Goal: Task Accomplishment & Management: Use online tool/utility

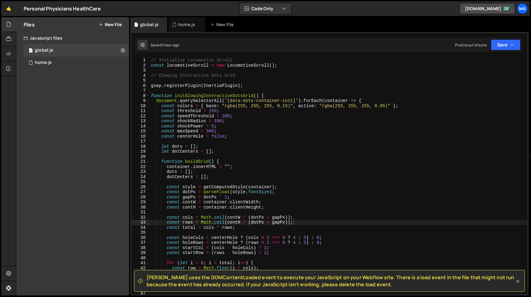
click at [519, 283] on icon at bounding box center [518, 281] width 6 height 6
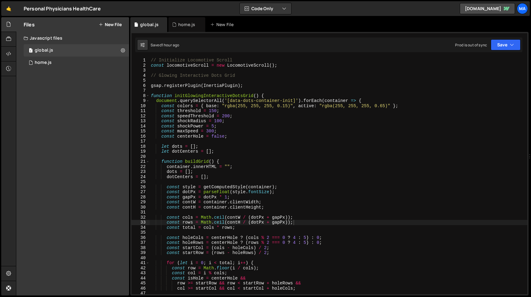
click at [152, 76] on div "// Initialize Locomotive Scroll const locomotiveScroll = new LocomotiveScroll (…" at bounding box center [339, 181] width 378 height 247
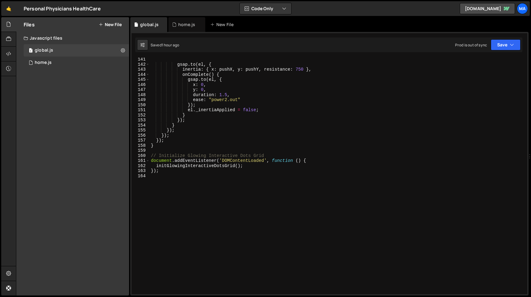
scroll to position [710, 0]
click at [162, 171] on div "gsap . to ( el , { inertia : { x : pushX , y : pushY , resistance : 750 } , onC…" at bounding box center [339, 180] width 378 height 247
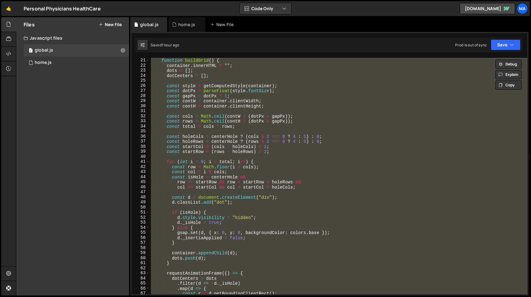
scroll to position [0, 0]
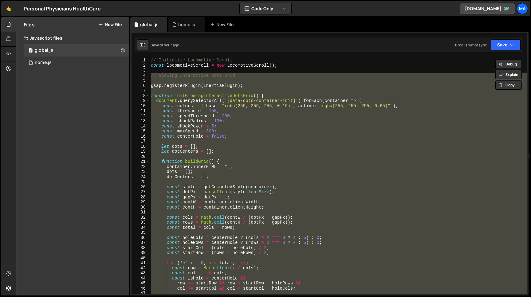
click at [181, 129] on div "// Initialize Locomotive Scroll const locomotiveScroll = new LocomotiveScroll (…" at bounding box center [339, 181] width 378 height 247
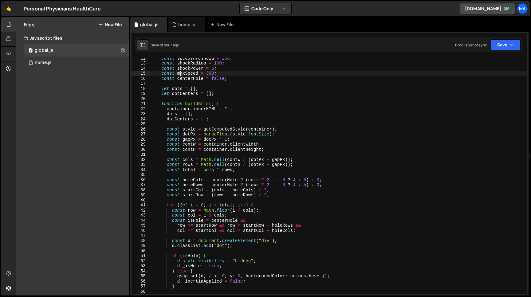
scroll to position [51, 0]
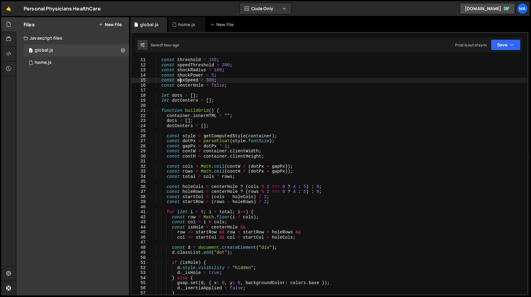
click at [162, 111] on div "const threshold = 150 ; const speedThreshold = 200 ; const shockRadius = 100 ; …" at bounding box center [339, 180] width 378 height 247
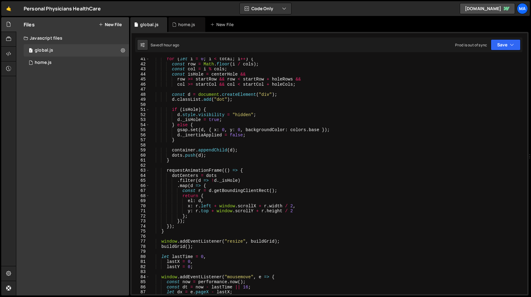
scroll to position [214, 0]
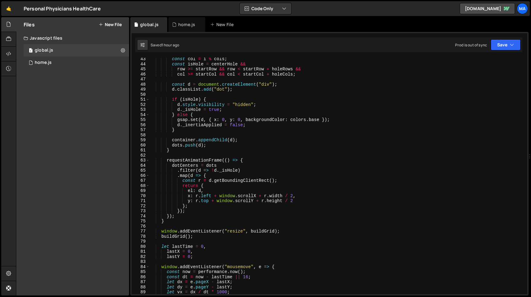
click at [165, 222] on div "const col = i % cols ; const isHole = centerHole && row >= startRow && row < st…" at bounding box center [339, 180] width 378 height 247
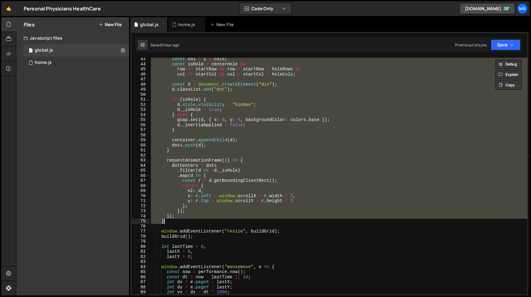
paste textarea
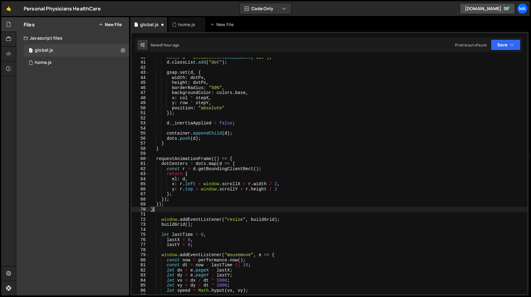
scroll to position [199, 0]
click at [494, 48] on button "Save" at bounding box center [506, 44] width 30 height 11
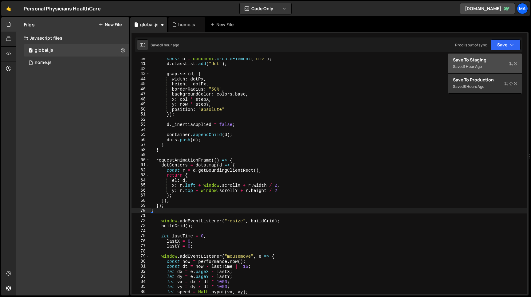
click at [492, 60] on div "Save to Staging S" at bounding box center [485, 60] width 64 height 6
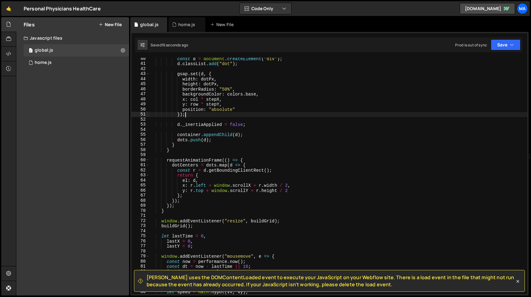
click at [223, 113] on div "const d = document . createElement ( "div" ) ; d . classList . add ( "dot" ) ; …" at bounding box center [339, 179] width 378 height 247
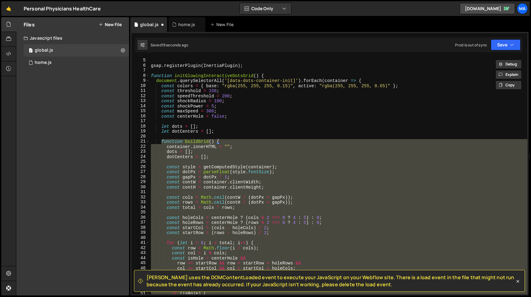
scroll to position [20, 0]
click at [504, 46] on button "Save" at bounding box center [506, 44] width 30 height 11
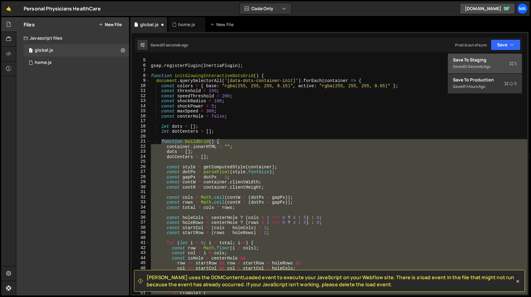
click at [480, 63] on button "Save to Staging S Saved 21 seconds ago" at bounding box center [485, 64] width 74 height 20
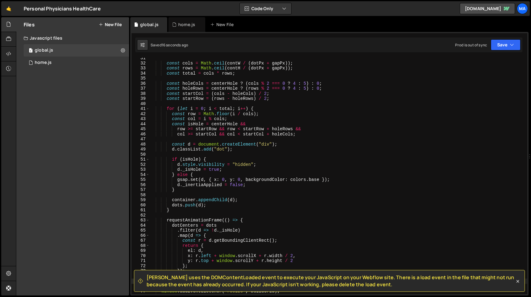
scroll to position [151, 0]
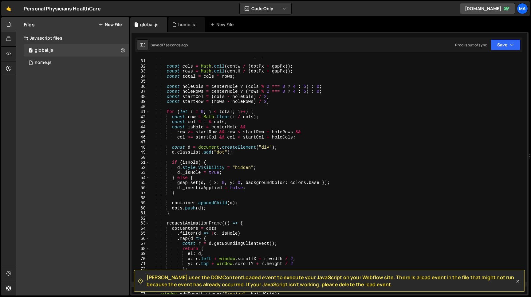
click at [519, 280] on icon at bounding box center [518, 281] width 6 height 6
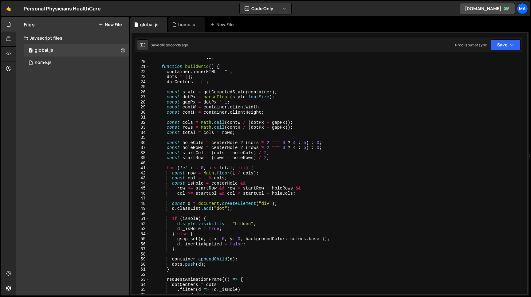
scroll to position [94, 0]
click at [296, 130] on div "let dotCenters = [ ] ; function buildGrid ( ) { container . innerHTML = "" ; do…" at bounding box center [339, 178] width 378 height 247
click at [167, 124] on div "let dotCenters = [ ] ; function buildGrid ( ) { container . innerHTML = "" ; do…" at bounding box center [339, 178] width 378 height 247
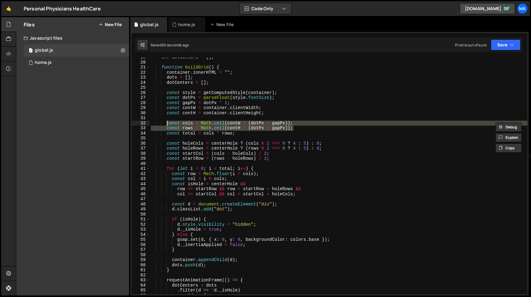
paste textarea "const rows = Math.floor"
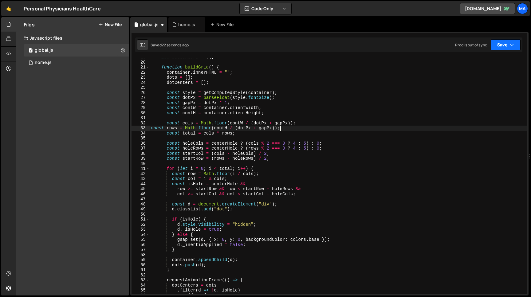
click at [502, 44] on button "Save" at bounding box center [506, 44] width 30 height 11
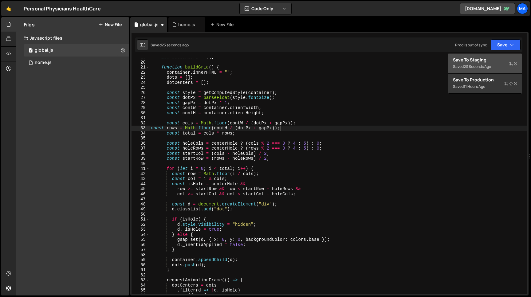
click at [493, 60] on div "Save to Staging S" at bounding box center [485, 60] width 64 height 6
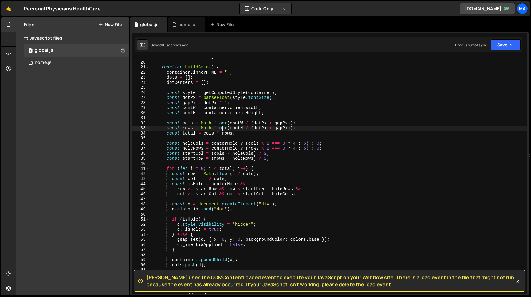
click at [222, 127] on div "let dotCenters = [ ] ; function buildGrid ( ) { container . innerHTML = "" ; do…" at bounding box center [339, 178] width 378 height 247
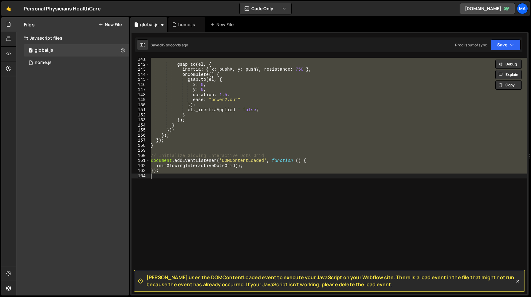
scroll to position [44, 0]
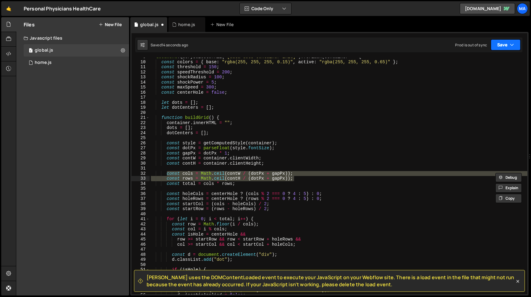
click at [502, 46] on button "Save" at bounding box center [506, 44] width 30 height 11
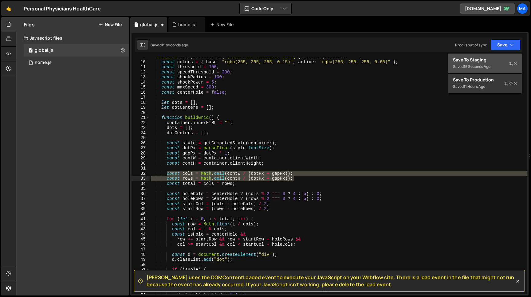
click at [492, 63] on div "Saved 15 seconds ago" at bounding box center [485, 66] width 64 height 7
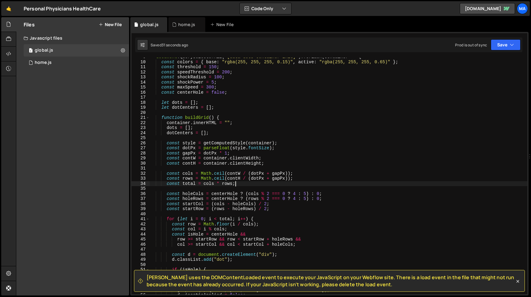
click at [241, 185] on div "document . querySelectorAll ( '[data-dots-container-init]' ) . forEach ( contai…" at bounding box center [339, 177] width 378 height 247
click at [166, 174] on div "document . querySelectorAll ( '[data-dots-container-init]' ) . forEach ( contai…" at bounding box center [339, 177] width 378 height 247
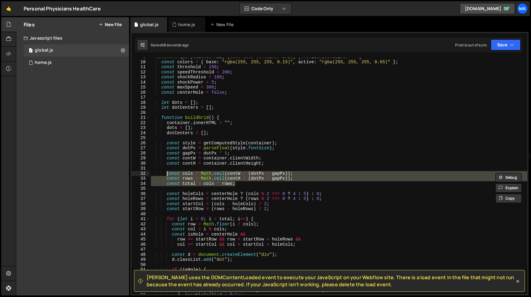
click at [234, 159] on div "document . querySelectorAll ( '[data-dots-container-init]' ) . forEach ( contai…" at bounding box center [339, 177] width 378 height 247
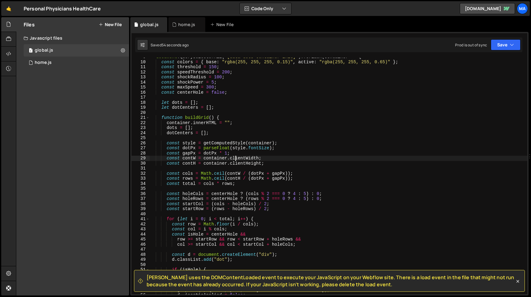
click at [236, 184] on div "document . querySelectorAll ( '[data-dots-container-init]' ) . forEach ( contai…" at bounding box center [339, 177] width 378 height 247
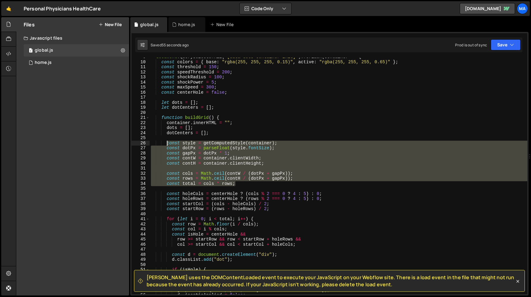
click at [167, 144] on div "document . querySelectorAll ( '[data-dots-container-init]' ) . forEach ( contai…" at bounding box center [339, 177] width 378 height 247
paste textarea "const total = cols * rows"
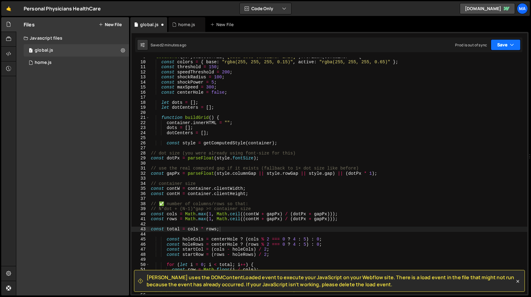
click at [503, 46] on button "Save" at bounding box center [506, 44] width 30 height 11
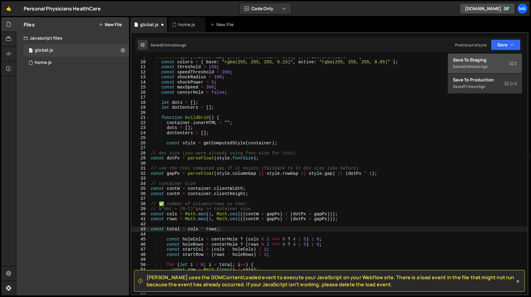
click at [491, 60] on div "Save to Staging S" at bounding box center [485, 60] width 64 height 6
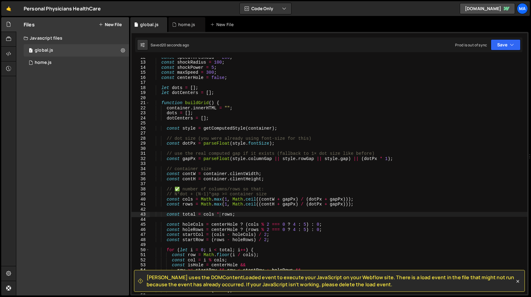
scroll to position [65, 0]
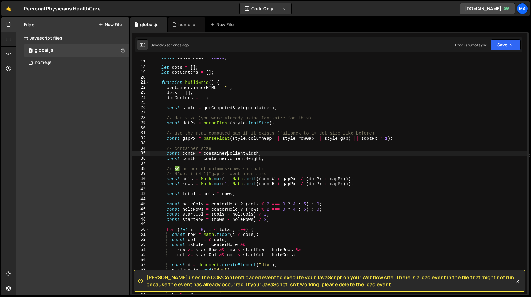
click at [228, 152] on div "const centerHole = false ; let dots = [ ] ; let dotCenters = [ ] ; function bui…" at bounding box center [339, 178] width 378 height 247
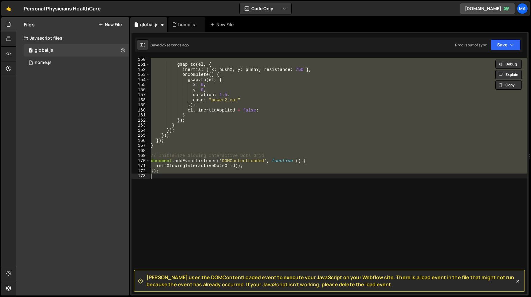
scroll to position [49, 0]
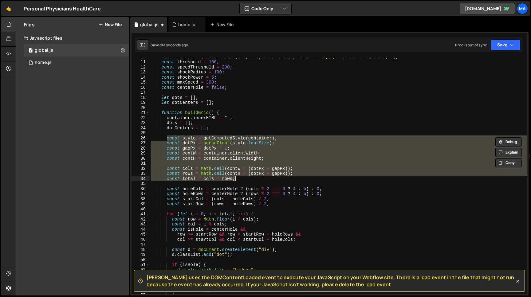
click at [297, 174] on div "const colors = { base : "rgba(255, 255, 255, 0.15)" , active : "rgba(255, 255, …" at bounding box center [339, 176] width 378 height 237
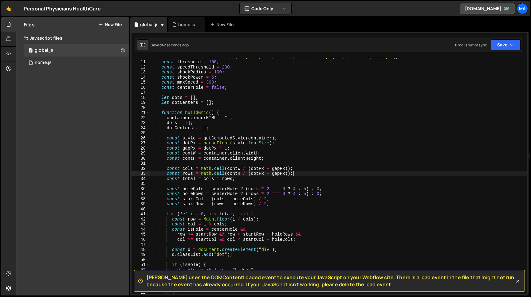
click at [167, 168] on div "const colors = { base : "rgba(255, 255, 255, 0.15)" , active : "rgba(255, 255, …" at bounding box center [339, 177] width 378 height 247
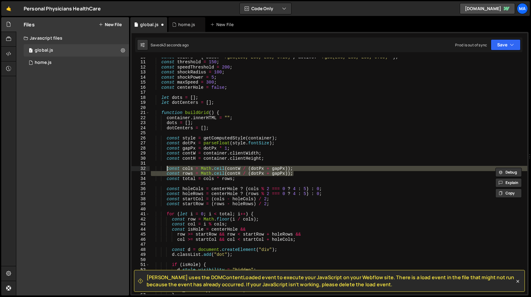
paste textarea "const rows = Math.max(1, Math.ceil((contH + gapPx) / (dotPx + gapPx)"
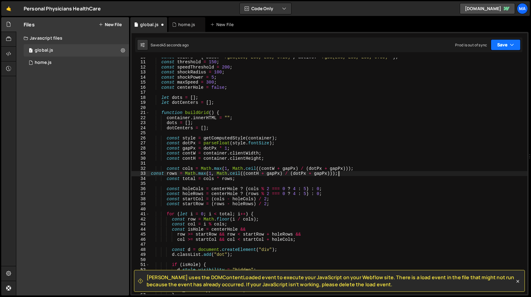
click at [502, 41] on button "Save" at bounding box center [506, 44] width 30 height 11
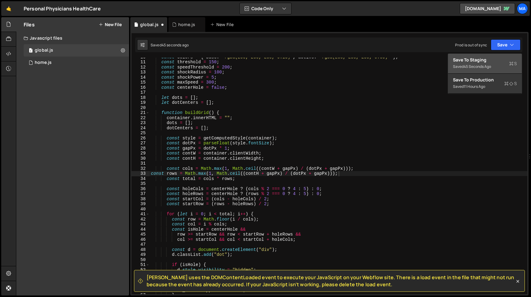
click at [485, 64] on div "Saved 45 seconds ago" at bounding box center [485, 66] width 64 height 7
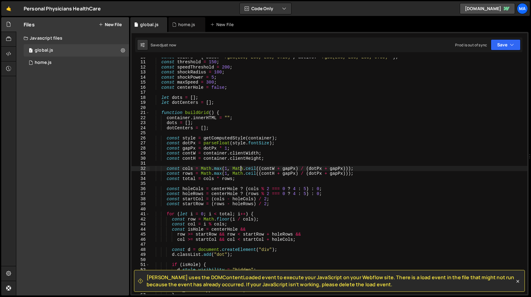
click at [241, 171] on div "const colors = { base : "rgba(255, 255, 255, 0.15)" , active : "rgba(255, 255, …" at bounding box center [339, 177] width 378 height 247
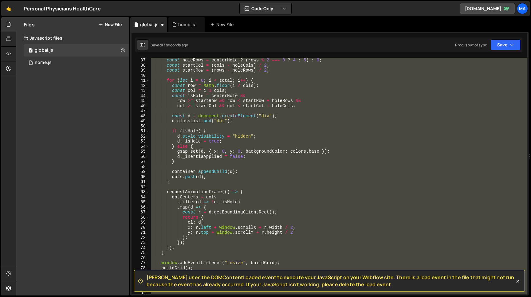
scroll to position [0, 0]
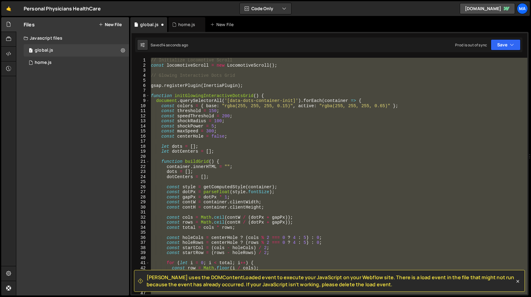
click at [305, 152] on div "// Initialize Locomotive Scroll const locomotiveScroll = new LocomotiveScroll (…" at bounding box center [339, 181] width 378 height 247
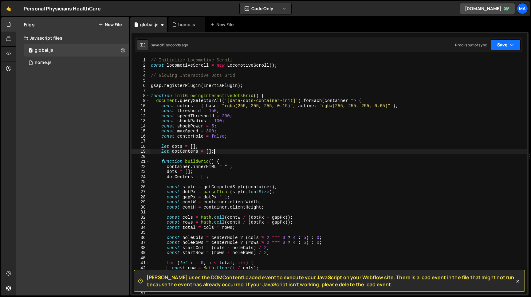
click at [504, 45] on button "Save" at bounding box center [506, 44] width 30 height 11
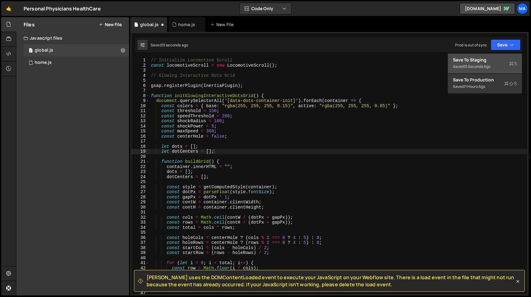
click at [488, 62] on div "Save to Staging S" at bounding box center [485, 60] width 64 height 6
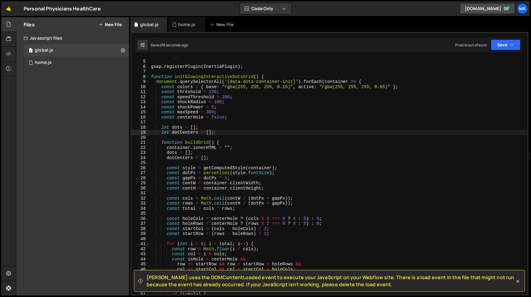
scroll to position [24, 0]
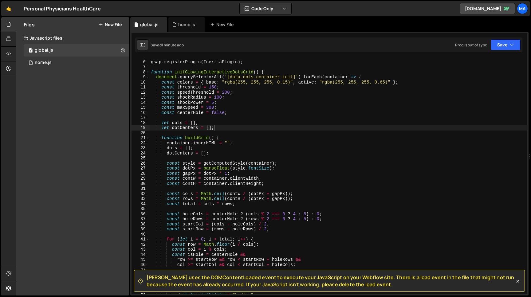
click at [167, 164] on div "gsap . registerPlugin ( InertiaPlugin ) ; function initGlowingInteractiveDotsGr…" at bounding box center [339, 177] width 378 height 247
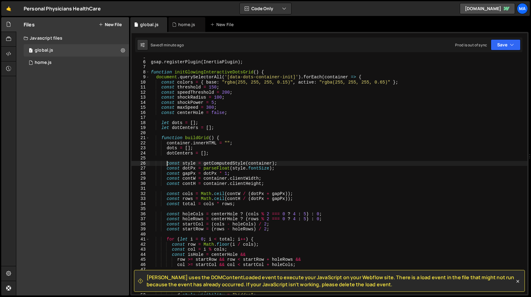
click at [235, 203] on div "gsap . registerPlugin ( InertiaPlugin ) ; function initGlowingInteractiveDotsGr…" at bounding box center [339, 177] width 378 height 247
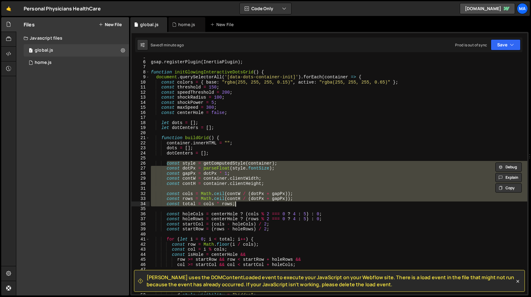
paste textarea
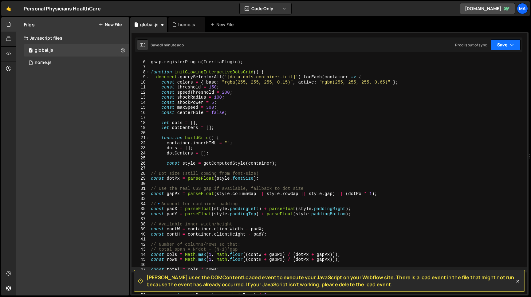
click at [506, 43] on button "Save" at bounding box center [506, 44] width 30 height 11
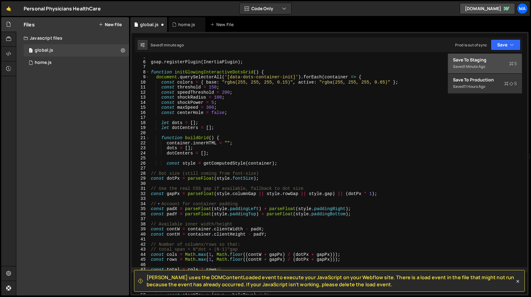
click at [492, 59] on div "Save to Staging S" at bounding box center [485, 60] width 64 height 6
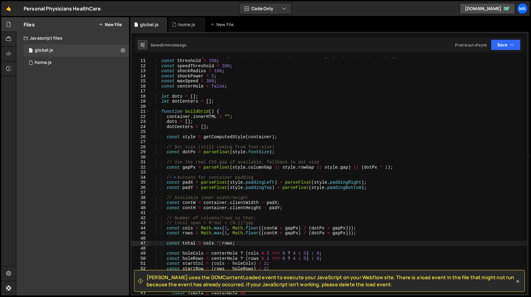
scroll to position [50, 0]
click at [167, 137] on div "const colors = { base : "rgba(255, 255, 255, 0.15)" , active : "rgba(255, 255, …" at bounding box center [339, 176] width 378 height 247
click at [235, 243] on div "const colors = { base : "rgba(255, 255, 255, 0.15)" , active : "rgba(255, 255, …" at bounding box center [339, 176] width 378 height 247
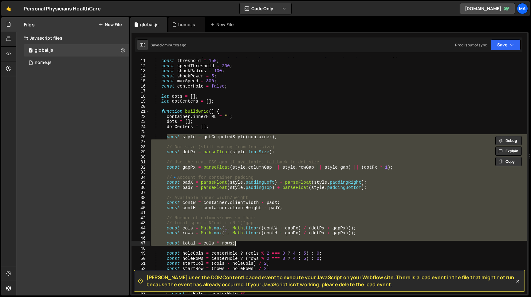
paste textarea
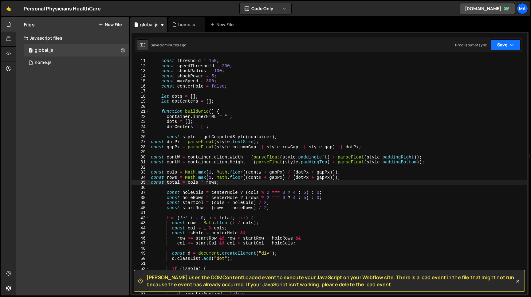
click at [500, 46] on button "Save" at bounding box center [506, 44] width 30 height 11
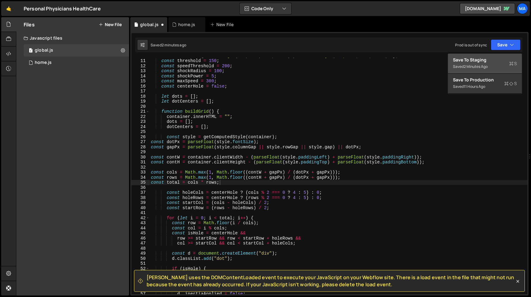
click at [489, 59] on div "Save to Staging S" at bounding box center [485, 60] width 64 height 6
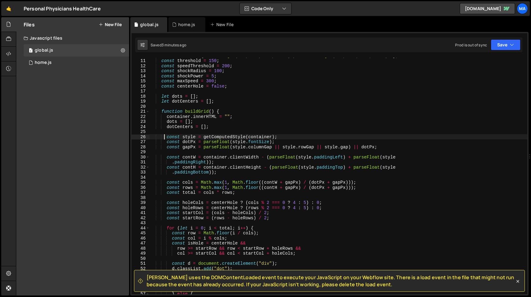
click at [165, 138] on div "const colors = { base : "rgba(255, 255, 255, 0.15)" , active : "rgba(255, 255, …" at bounding box center [339, 176] width 378 height 247
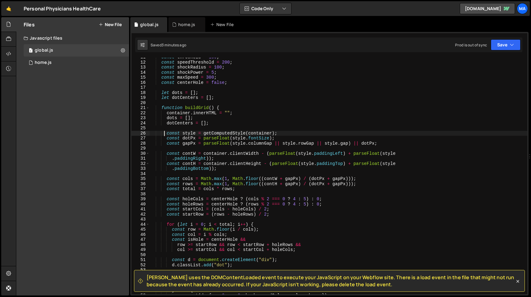
click at [234, 189] on div "const threshold = 150 ; const speedThreshold = 200 ; const shockRadius = 100 ; …" at bounding box center [339, 178] width 378 height 247
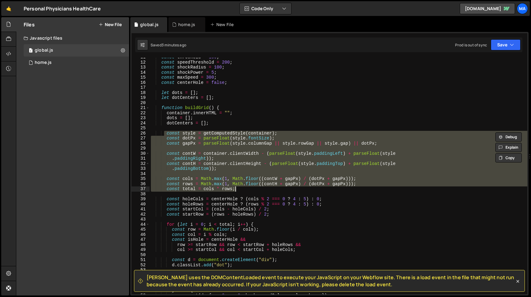
paste textarea
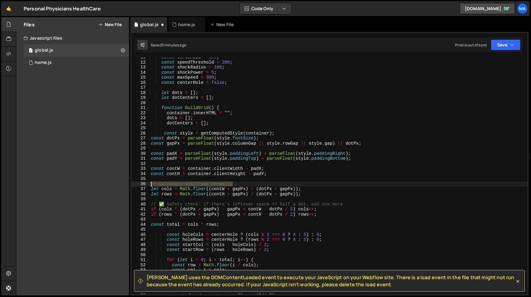
drag, startPoint x: 232, startPoint y: 183, endPoint x: 147, endPoint y: 186, distance: 84.5
click at [150, 186] on div "const threshold = 150 ; const speedThreshold = 200 ; const shockRadius = 100 ; …" at bounding box center [339, 176] width 378 height 237
type textarea "// Calculate cols/rows normally"
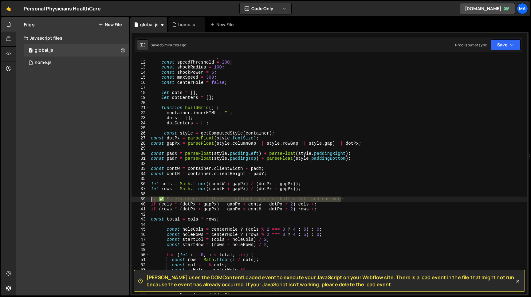
drag, startPoint x: 343, startPoint y: 200, endPoint x: 149, endPoint y: 199, distance: 194.2
click at [150, 199] on div "const threshold = 150 ; const speedThreshold = 200 ; const shockRadius = 100 ; …" at bounding box center [339, 176] width 378 height 237
type textarea "// ✅ Safety check: if there’s leftover space >= half a dot, add one more"
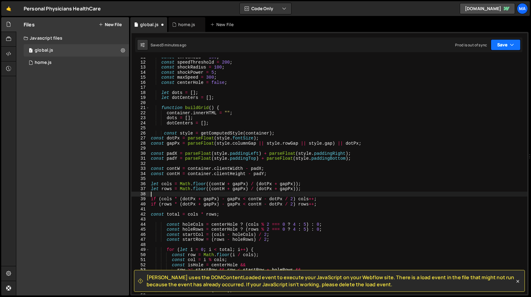
click at [505, 45] on button "Save" at bounding box center [506, 44] width 30 height 11
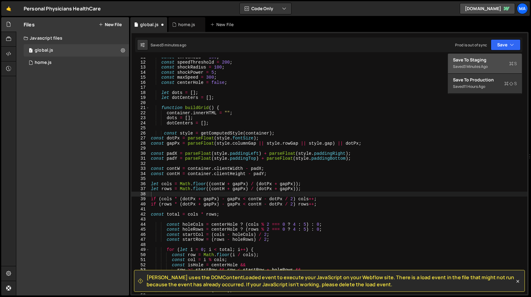
click at [480, 62] on div "Save to Staging S" at bounding box center [485, 60] width 64 height 6
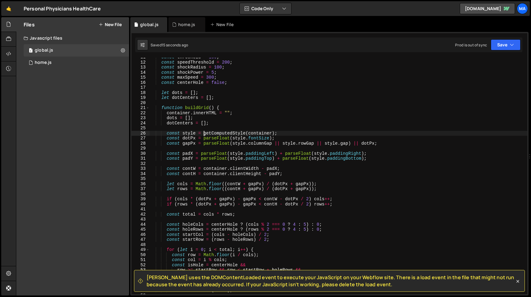
click at [204, 134] on div "const threshold = 150 ; const speedThreshold = 200 ; const shockRadius = 100 ; …" at bounding box center [339, 178] width 378 height 247
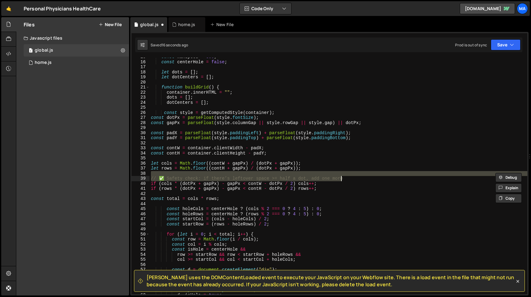
scroll to position [74, 0]
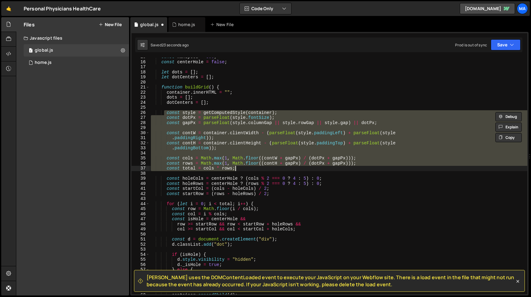
click at [238, 171] on div "const maxSpeed = 300 ; const centerHole = false ; let dots = [ ] ; let dotCente…" at bounding box center [339, 176] width 378 height 237
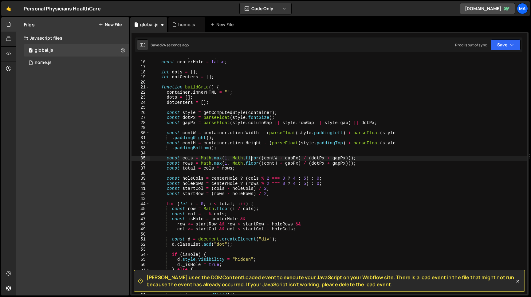
click at [252, 158] on div "const maxSpeed = 300 ; const centerHole = false ; let dots = [ ] ; let dotCente…" at bounding box center [339, 177] width 378 height 247
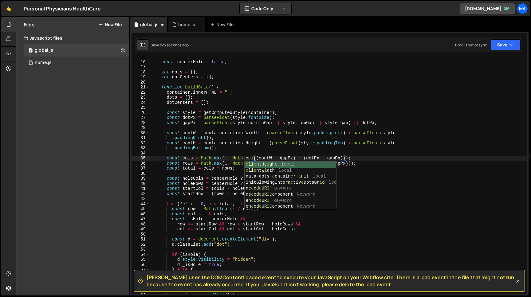
scroll to position [0, 7]
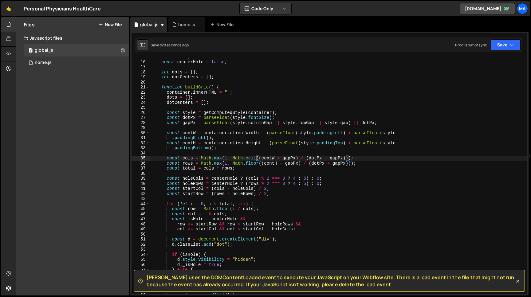
click at [254, 164] on div "const maxSpeed = 300 ; const centerHole = false ; let dots = [ ] ; let dotCente…" at bounding box center [339, 177] width 378 height 247
click at [502, 47] on button "Save" at bounding box center [506, 44] width 30 height 11
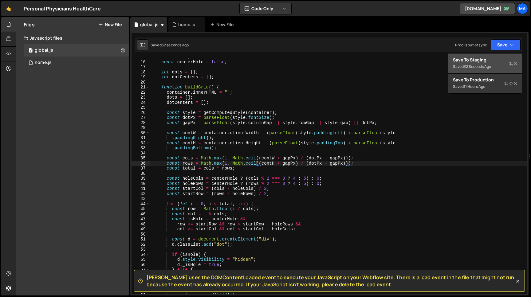
click at [486, 68] on div "32 seconds ago" at bounding box center [477, 66] width 27 height 5
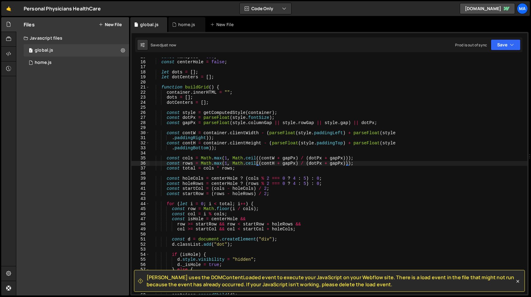
click at [249, 156] on div "const maxSpeed = 300 ; const centerHole = false ; let dots = [ ] ; let dotCente…" at bounding box center [339, 177] width 378 height 247
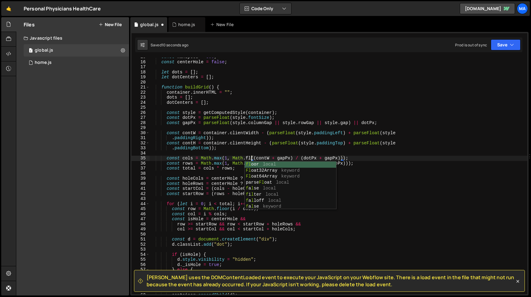
scroll to position [0, 7]
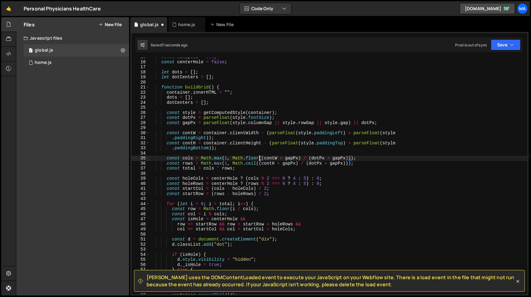
click at [252, 164] on div "const maxSpeed = 300 ; const centerHole = false ; let dots = [ ] ; let dotCente…" at bounding box center [339, 177] width 378 height 247
click at [504, 42] on button "Save" at bounding box center [506, 44] width 30 height 11
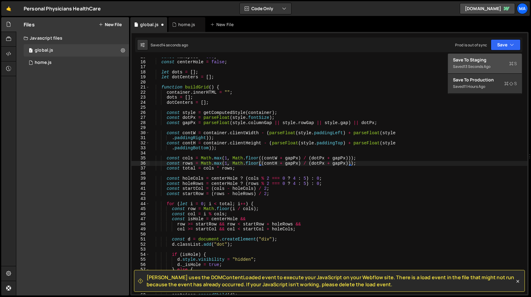
click at [481, 65] on div "13 seconds ago" at bounding box center [477, 66] width 27 height 5
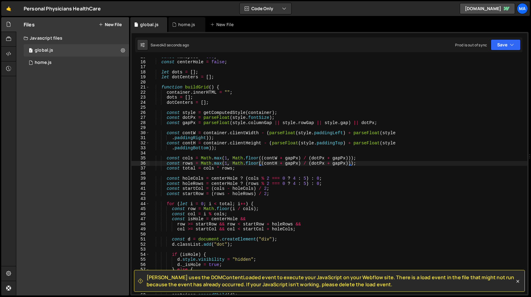
click at [185, 113] on div "const maxSpeed = 300 ; const centerHole = false ; let dots = [ ] ; let dotCente…" at bounding box center [339, 177] width 378 height 247
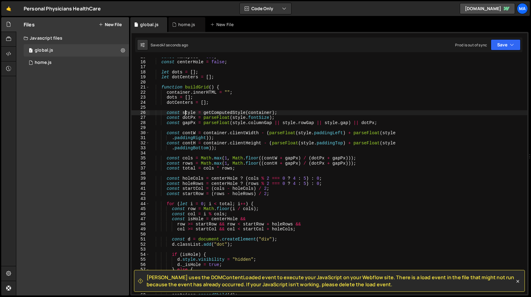
click at [212, 113] on div "const maxSpeed = 300 ; const centerHole = false ; let dots = [ ] ; let dotCente…" at bounding box center [339, 177] width 378 height 247
click at [518, 280] on icon at bounding box center [518, 281] width 6 height 6
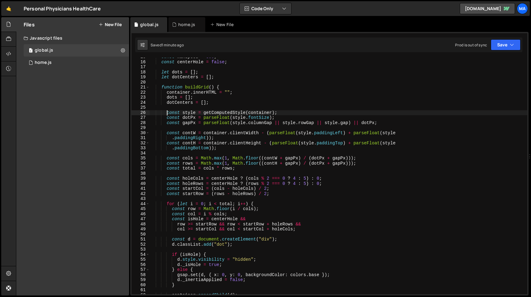
click at [167, 114] on div "const maxSpeed = 300 ; const centerHole = false ; let dots = [ ] ; let dotCente…" at bounding box center [339, 177] width 378 height 247
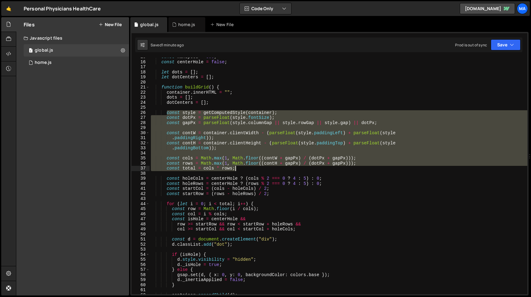
click at [238, 168] on div "const maxSpeed = 300 ; const centerHole = false ; let dots = [ ] ; let dotCente…" at bounding box center [339, 177] width 378 height 247
click at [235, 147] on div "const maxSpeed = 300 ; const centerHole = false ; let dots = [ ] ; let dotCente…" at bounding box center [339, 177] width 378 height 247
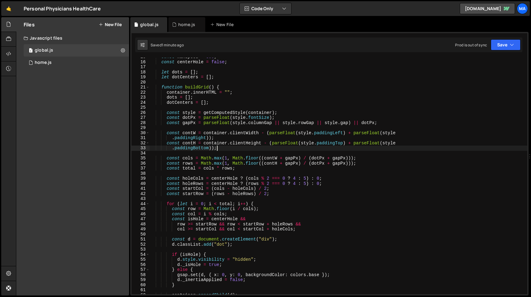
click at [235, 147] on div "const maxSpeed = 300 ; const centerHole = false ; let dots = [ ] ; let dotCente…" at bounding box center [339, 177] width 378 height 247
click at [167, 113] on div "const maxSpeed = 300 ; const centerHole = false ; let dots = [ ] ; let dotCente…" at bounding box center [339, 177] width 378 height 247
click at [237, 170] on div "const maxSpeed = 300 ; const centerHole = false ; let dots = [ ] ; let dotCente…" at bounding box center [339, 177] width 378 height 247
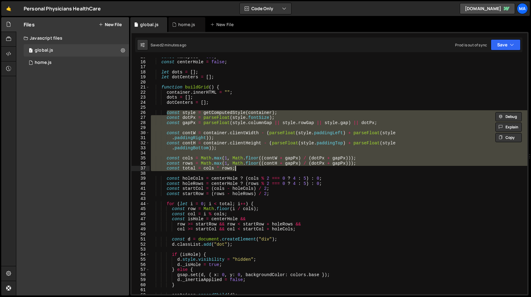
paste textarea
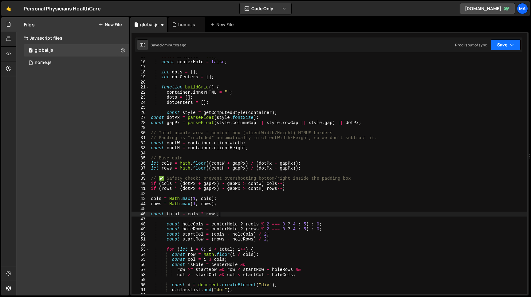
click at [500, 47] on button "Save" at bounding box center [506, 44] width 30 height 11
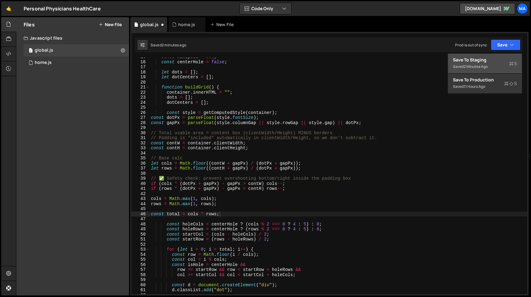
click at [488, 69] on div "2 minutes ago" at bounding box center [476, 66] width 24 height 5
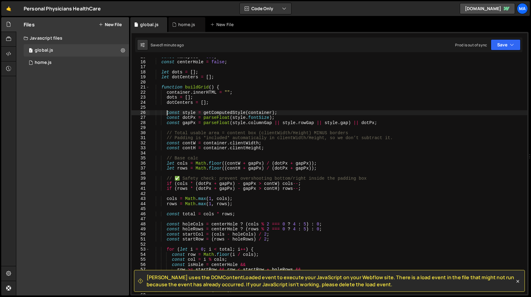
click at [166, 112] on div "const maxSpeed = 300 ; const centerHole = false ; let dots = [ ] ; let dotCente…" at bounding box center [339, 177] width 378 height 247
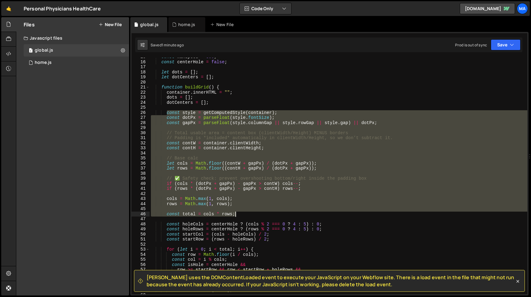
click at [236, 214] on div "const maxSpeed = 300 ; const centerHole = false ; let dots = [ ] ; let dotCente…" at bounding box center [339, 177] width 378 height 247
paste textarea
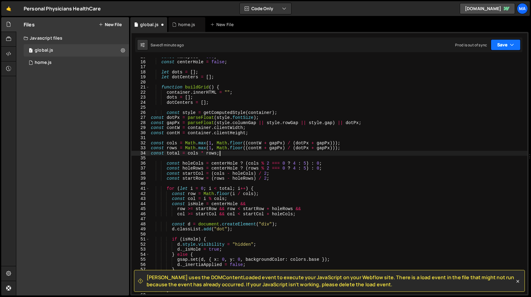
click at [502, 45] on button "Save" at bounding box center [506, 44] width 30 height 11
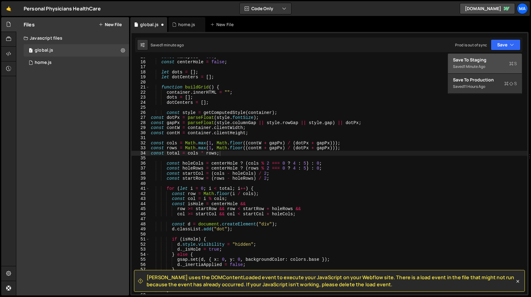
click at [492, 60] on div "Save to Staging S" at bounding box center [485, 60] width 64 height 6
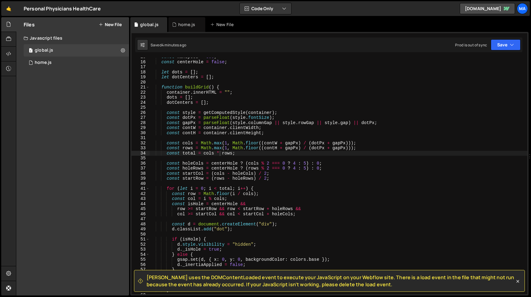
click at [357, 143] on div "const maxSpeed = 300 ; const centerHole = false ; let dots = [ ] ; let dotCente…" at bounding box center [339, 177] width 378 height 247
click at [167, 144] on div "const maxSpeed = 300 ; const centerHole = false ; let dots = [ ] ; let dotCente…" at bounding box center [339, 177] width 378 height 247
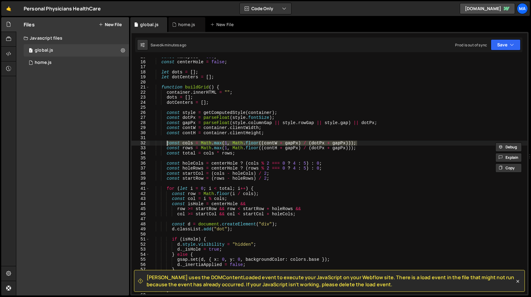
paste textarea "if (cols * (dotPx + gapPx) - gapPx > contW) cols--;"
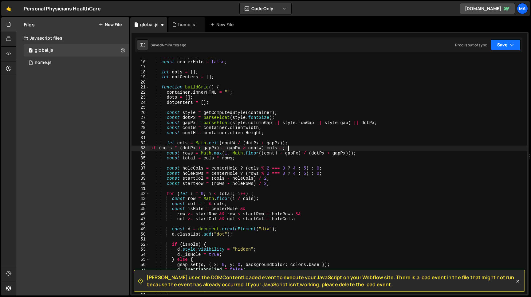
click at [499, 47] on button "Save" at bounding box center [506, 44] width 30 height 11
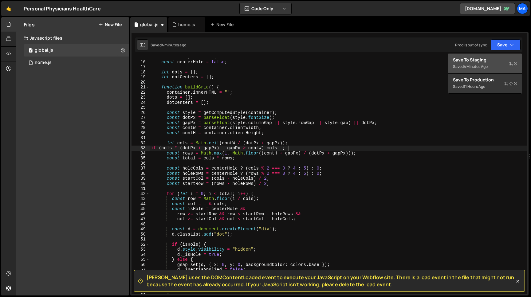
click at [492, 61] on div "Save to Staging S" at bounding box center [485, 60] width 64 height 6
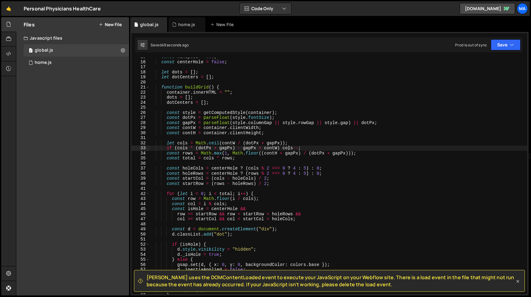
click at [516, 282] on icon at bounding box center [518, 281] width 6 height 6
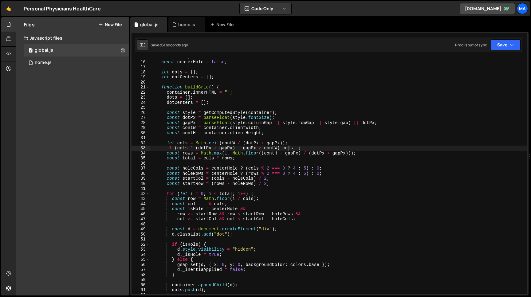
click at [275, 148] on div "const maxSpeed = 300 ; const centerHole = false ; let dots = [ ] ; let dotCente…" at bounding box center [339, 177] width 378 height 247
click at [167, 112] on div "const maxSpeed = 300 ; const centerHole = false ; let dots = [ ] ; let dotCente…" at bounding box center [339, 177] width 378 height 247
click at [236, 159] on div "const maxSpeed = 300 ; const centerHole = false ; let dots = [ ] ; let dotCente…" at bounding box center [339, 177] width 378 height 247
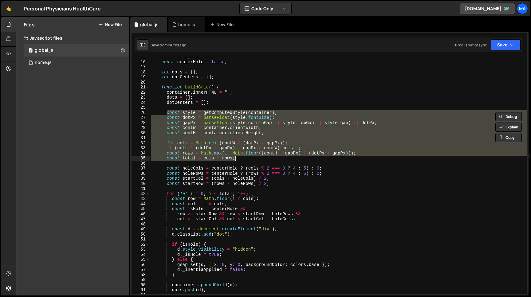
paste textarea
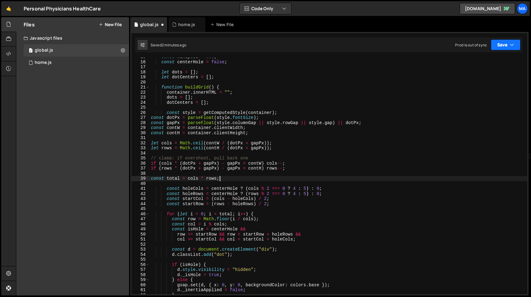
click at [504, 42] on button "Save" at bounding box center [506, 44] width 30 height 11
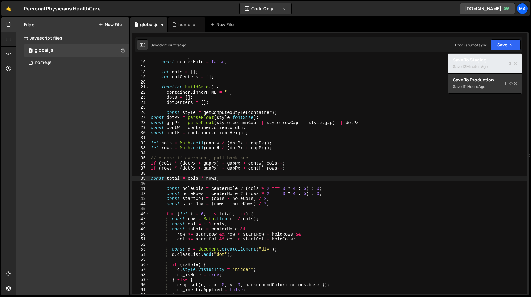
click at [480, 64] on div "Saved 2 minutes ago" at bounding box center [485, 66] width 64 height 7
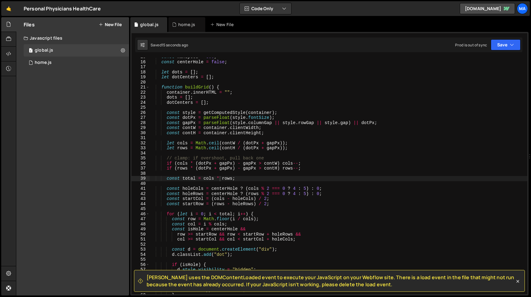
type textarea "// clamp: if overshoot, pull back one"
click at [267, 157] on div "const maxSpeed = 300 ; const centerHole = false ; let dots = [ ] ; let dotCente…" at bounding box center [339, 177] width 378 height 247
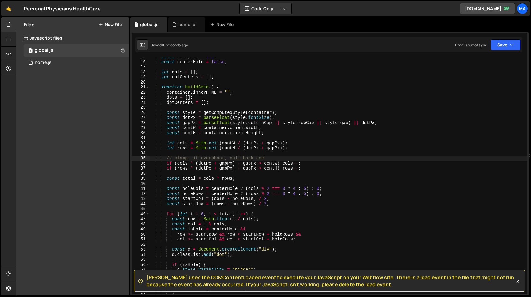
click at [167, 159] on div "const maxSpeed = 300 ; const centerHole = false ; let dots = [ ] ; let dotCente…" at bounding box center [339, 177] width 378 height 247
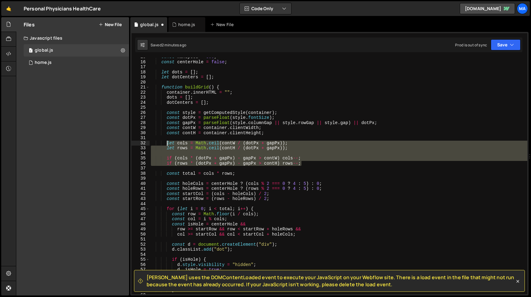
drag, startPoint x: 305, startPoint y: 164, endPoint x: 166, endPoint y: 144, distance: 140.2
click at [166, 144] on div "const maxSpeed = 300 ; const centerHole = false ; let dots = [ ] ; let dotCente…" at bounding box center [339, 177] width 378 height 247
paste textarea "const gapY = (contH - rows * dotPx) / (rows - 1"
type textarea "const gapY = (contH - rows * dotPx) / (rows - 1);"
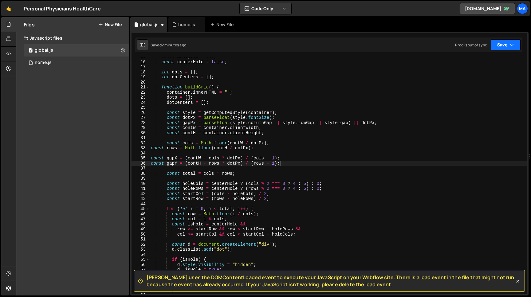
click at [504, 45] on button "Save" at bounding box center [506, 44] width 30 height 11
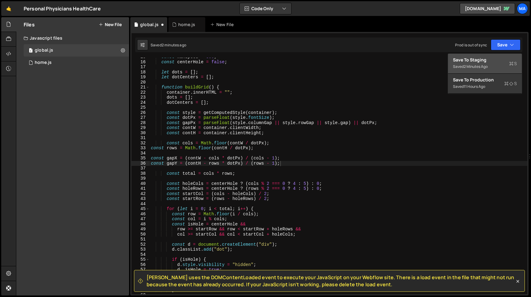
click at [490, 64] on div "Saved 2 minutes ago" at bounding box center [485, 66] width 64 height 7
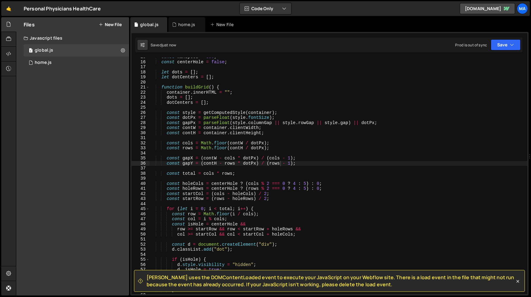
click at [244, 151] on div "const maxSpeed = 300 ; const centerHole = false ; let dots = [ ] ; let dotCente…" at bounding box center [339, 177] width 378 height 247
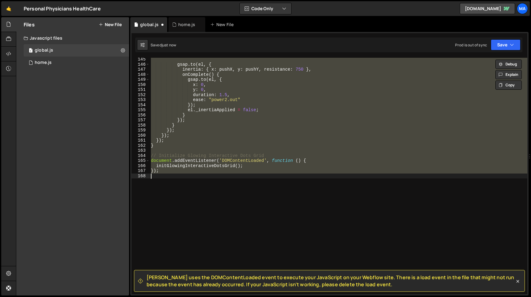
scroll to position [59, 0]
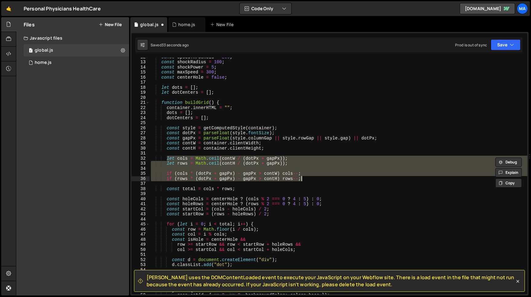
click at [248, 161] on div "const speedThreshold = 200 ; const shockRadius = 100 ; const shockPower = 5 ; c…" at bounding box center [339, 177] width 378 height 247
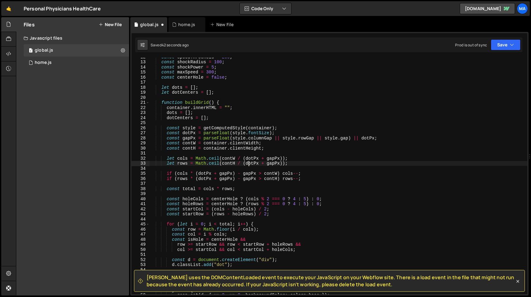
click at [236, 187] on div "const speedThreshold = 200 ; const shockRadius = 100 ; const shockPower = 5 ; c…" at bounding box center [339, 177] width 378 height 247
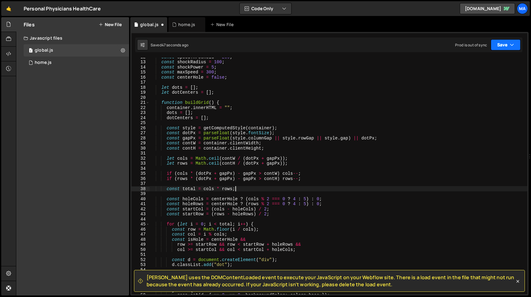
click at [498, 44] on button "Save" at bounding box center [506, 44] width 30 height 11
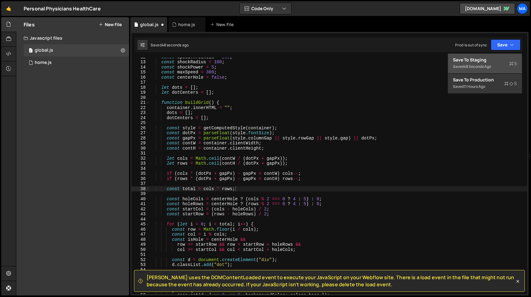
click at [488, 58] on div "Save to Staging S" at bounding box center [485, 60] width 64 height 6
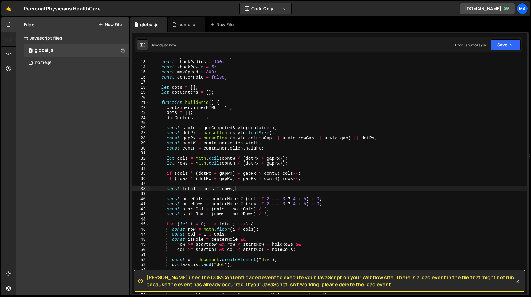
click at [520, 282] on icon at bounding box center [518, 281] width 6 height 6
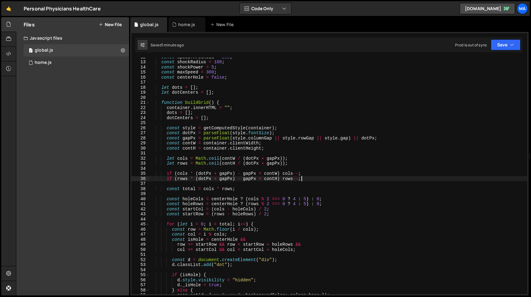
click at [304, 179] on div "const speedThreshold = 200 ; const shockRadius = 100 ; const shockPower = 5 ; c…" at bounding box center [339, 177] width 378 height 247
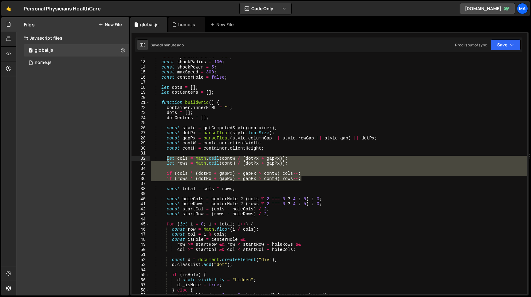
click at [167, 159] on div "const speedThreshold = 200 ; const shockRadius = 100 ; const shockPower = 5 ; c…" at bounding box center [339, 177] width 378 height 247
paste textarea "cons"
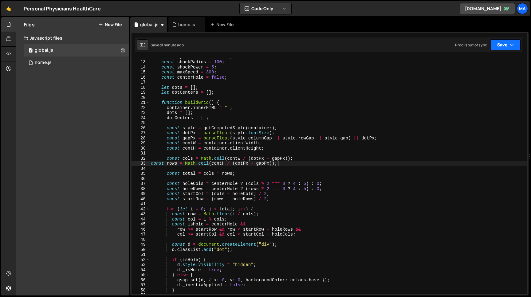
click at [493, 47] on button "Save" at bounding box center [506, 44] width 30 height 11
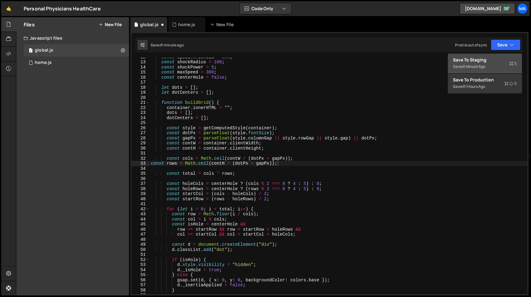
click at [486, 60] on div "Save to Staging S" at bounding box center [485, 60] width 64 height 6
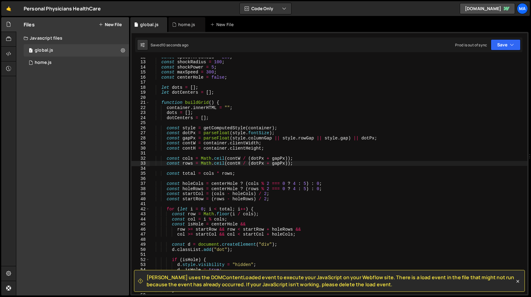
click at [300, 166] on div "const speedThreshold = 200 ; const shockRadius = 100 ; const shockPower = 5 ; c…" at bounding box center [339, 177] width 378 height 247
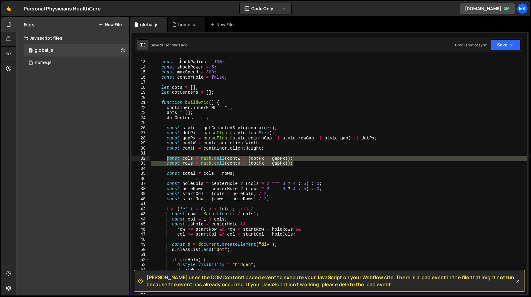
click at [166, 160] on div "const speedThreshold = 200 ; const shockRadius = 100 ; const shockPower = 5 ; c…" at bounding box center [339, 177] width 378 height 247
paste textarea "const rows = Math.floor"
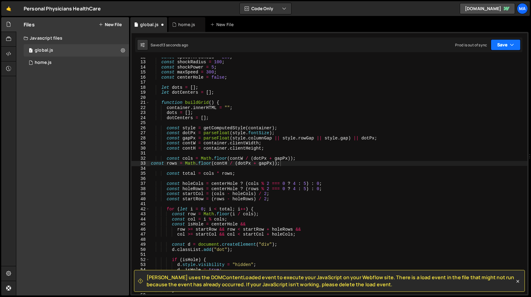
click at [500, 45] on button "Save" at bounding box center [506, 44] width 30 height 11
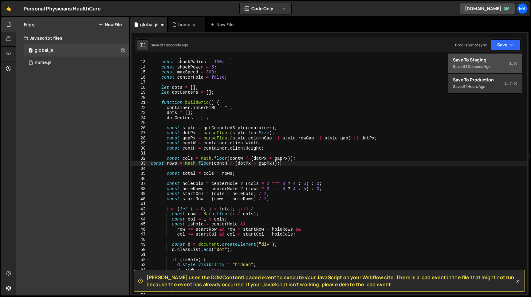
click at [486, 62] on div "Save to Staging S" at bounding box center [485, 60] width 64 height 6
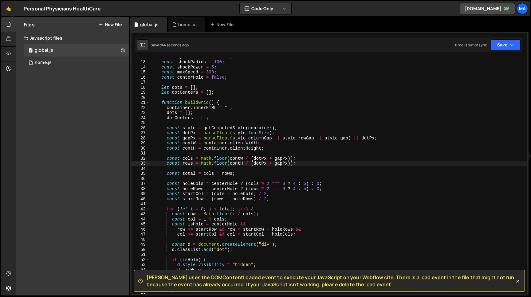
click at [247, 163] on div "const speedThreshold = 200 ; const shockRadius = 100 ; const shockPower = 5 ; c…" at bounding box center [339, 177] width 378 height 247
click at [165, 175] on div "const speedThreshold = 200 ; const shockRadius = 100 ; const shockPower = 5 ; c…" at bounding box center [339, 177] width 378 height 247
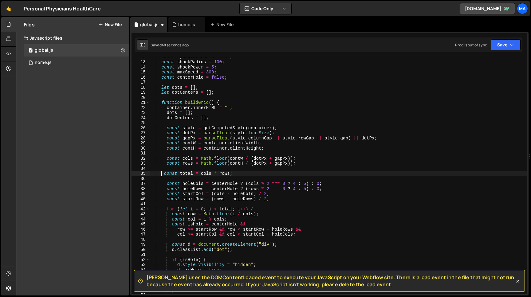
type textarea "const total = cols * rows;"
click at [170, 169] on div "const speedThreshold = 200 ; const shockRadius = 100 ; const shockPower = 5 ; c…" at bounding box center [339, 177] width 378 height 247
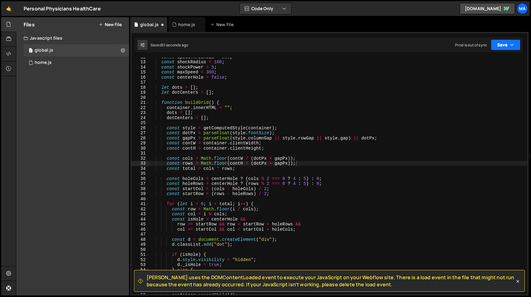
click at [498, 47] on button "Save" at bounding box center [506, 44] width 30 height 11
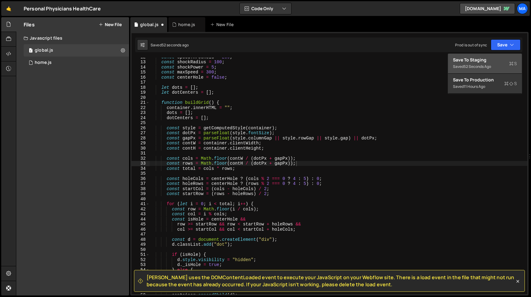
click at [490, 63] on div "Save to Staging S" at bounding box center [485, 60] width 64 height 6
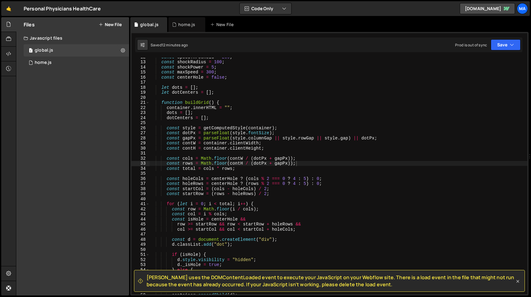
click at [519, 281] on icon at bounding box center [518, 281] width 6 height 6
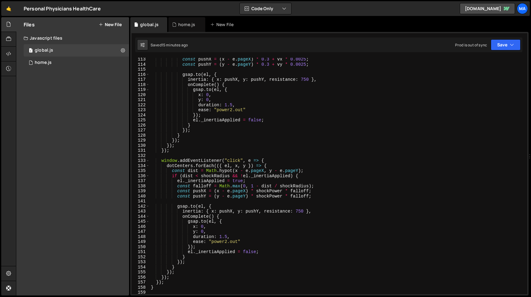
scroll to position [569, 0]
click at [217, 110] on div "const pushX = ( x - e . pageX ) * 0.3 + vx * 0.0025 ; const pushY = ( y - e . p…" at bounding box center [339, 179] width 378 height 247
click at [244, 109] on div "const pushX = ( x - e . pageX ) * 0.3 + vx * 0.0025 ; const pushY = ( y - e . p…" at bounding box center [339, 179] width 378 height 247
paste textarea "expo"
click at [212, 242] on div "const pushX = ( x - e . pageX ) * 0.3 + vx * 0.0025 ; const pushY = ( y - e . p…" at bounding box center [339, 179] width 378 height 247
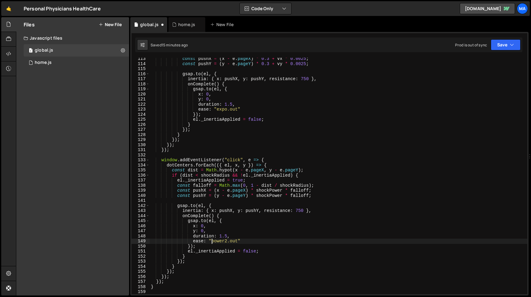
click at [238, 242] on div "const pushX = ( x - e . pageX ) * 0.3 + vx * 0.0025 ; const pushY = ( y - e . p…" at bounding box center [339, 179] width 378 height 247
paste textarea "expo"
click at [499, 47] on button "Save" at bounding box center [506, 44] width 30 height 11
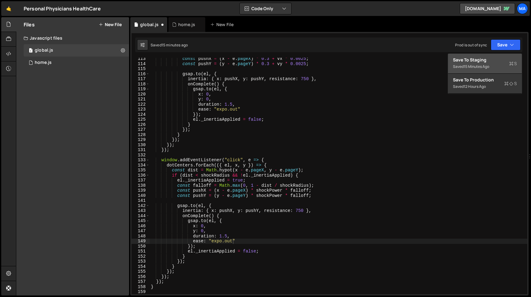
click at [490, 61] on div "Save to Staging S" at bounding box center [485, 60] width 64 height 6
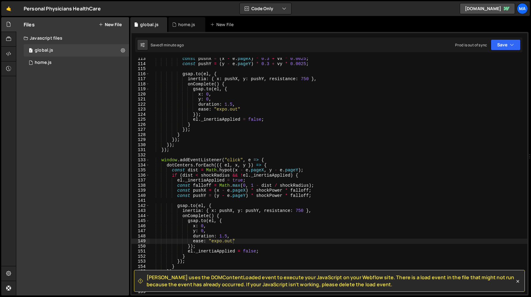
click at [227, 150] on div "const pushX = ( x - e . pageX ) * 0.3 + vx * 0.0025 ; const pushY = ( y - e . p…" at bounding box center [339, 179] width 378 height 247
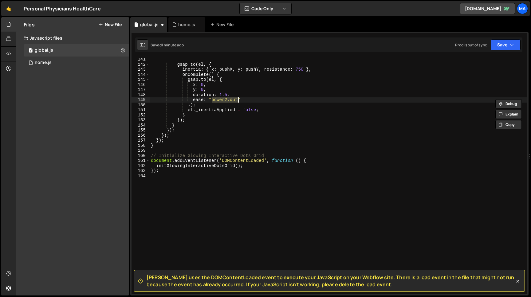
scroll to position [500, 0]
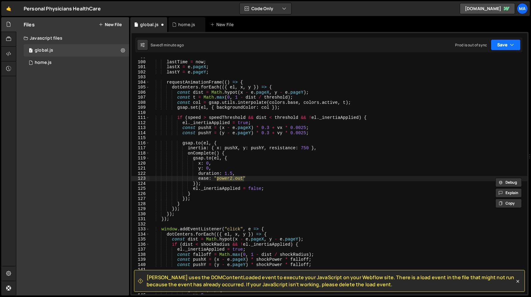
click at [498, 42] on button "Save" at bounding box center [506, 44] width 30 height 11
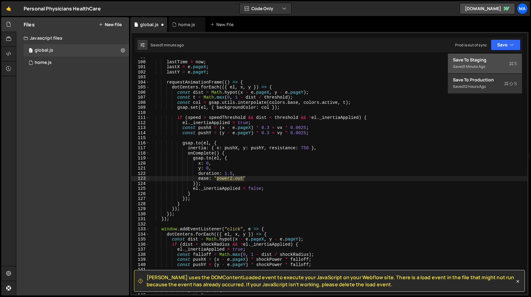
click at [489, 61] on div "Save to Staging S" at bounding box center [485, 60] width 64 height 6
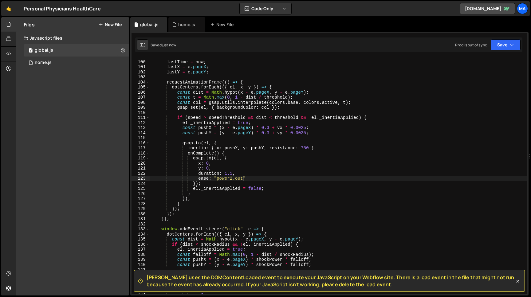
click at [226, 159] on div "lastTime = now ; lastX = e . pageX ; lastY = e . pageY ; requestAnimationFrame …" at bounding box center [339, 177] width 378 height 247
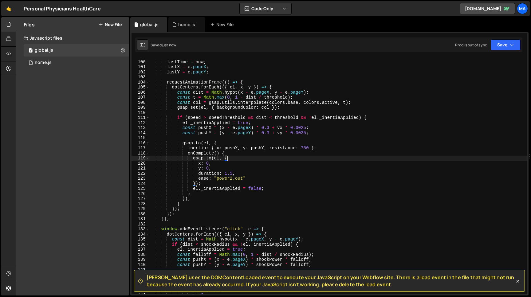
click at [217, 179] on div "lastTime = now ; lastX = e . pageX ; lastY = e . pageY ; requestAnimationFrame …" at bounding box center [339, 177] width 378 height 247
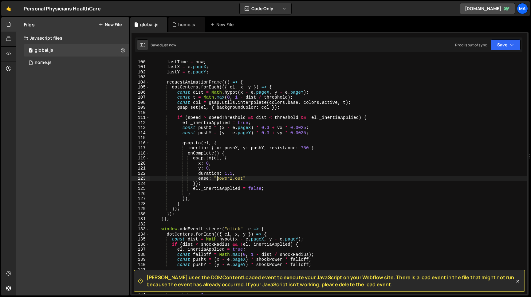
click at [242, 178] on div "lastTime = now ; lastX = e . pageX ; lastY = e . pageY ; requestAnimationFrame …" at bounding box center [339, 177] width 378 height 247
paste textarea "expo"
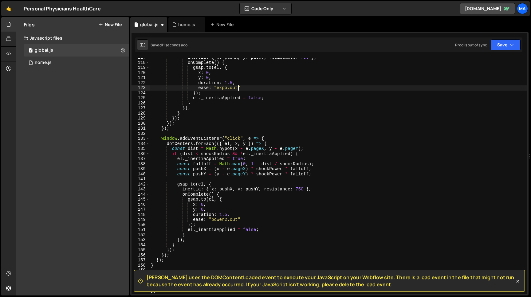
scroll to position [595, 0]
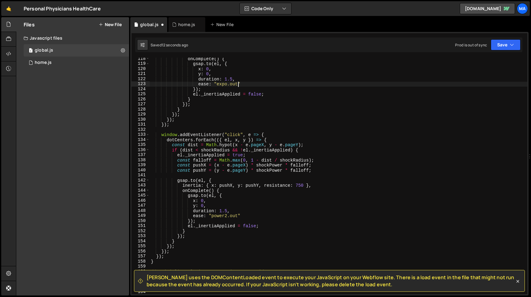
click at [211, 217] on div "onComplete ( ) { gsap . to ( el , { x : 0 , y : 0 , duration : 1.5 , ease : "ex…" at bounding box center [339, 179] width 378 height 247
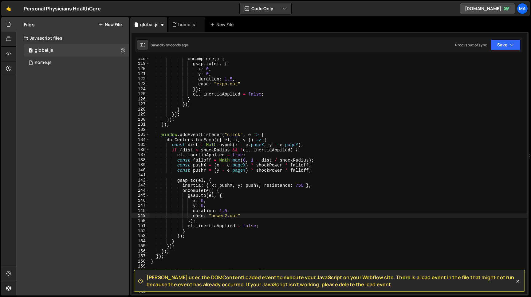
click at [238, 218] on div "onComplete ( ) { gsap . to ( el , { x : 0 , y : 0 , duration : 1.5 , ease : "ex…" at bounding box center [339, 179] width 378 height 247
paste textarea "expo"
type textarea "ease: "expo.out""
click at [501, 48] on button "Save" at bounding box center [506, 44] width 30 height 11
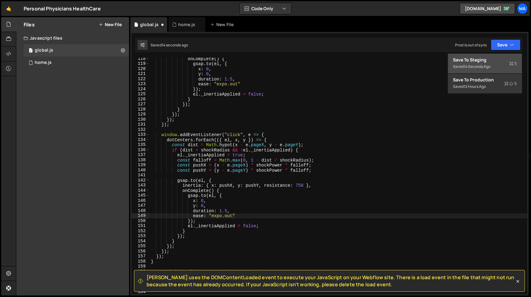
click at [488, 62] on div "Save to Staging S" at bounding box center [485, 60] width 64 height 6
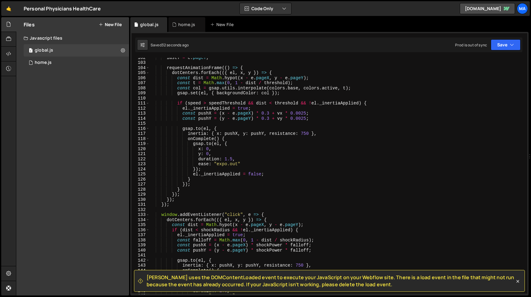
scroll to position [509, 0]
